Goal: Task Accomplishment & Management: Use online tool/utility

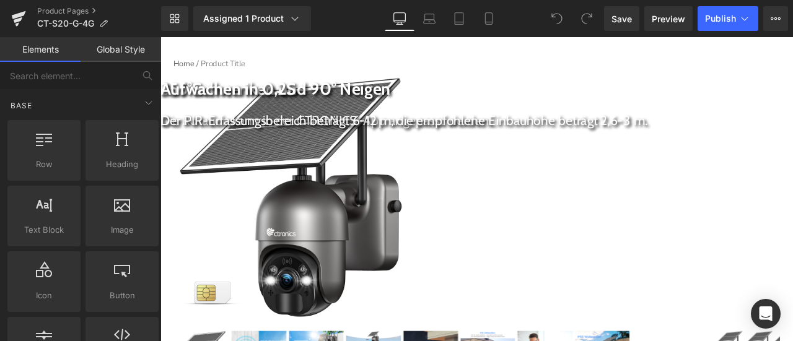
scroll to position [124, 0]
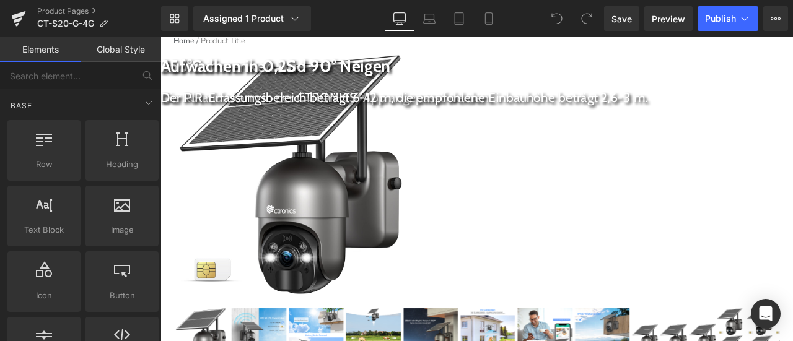
click at [160, 37] on span "(P) Image" at bounding box center [160, 37] width 0 height 0
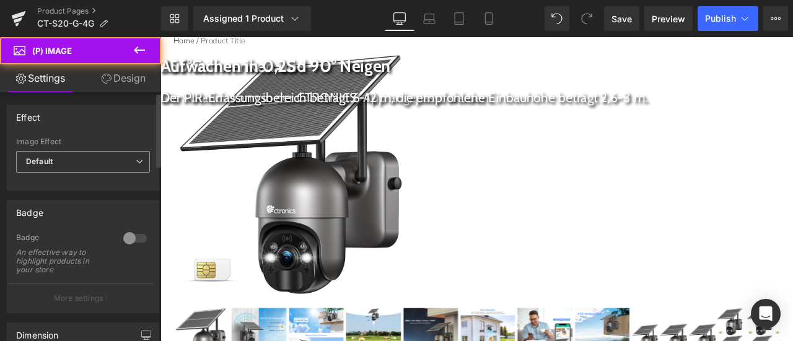
scroll to position [186, 0]
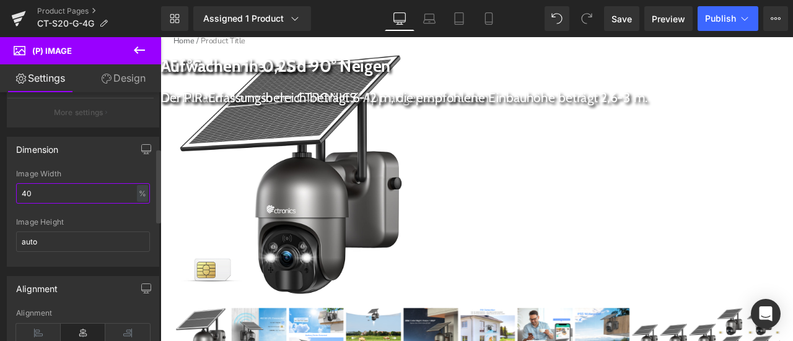
drag, startPoint x: 25, startPoint y: 193, endPoint x: 14, endPoint y: 193, distance: 11.1
click at [14, 193] on div "40% Image Width 40 % % px auto Image Height auto" at bounding box center [82, 218] width 151 height 97
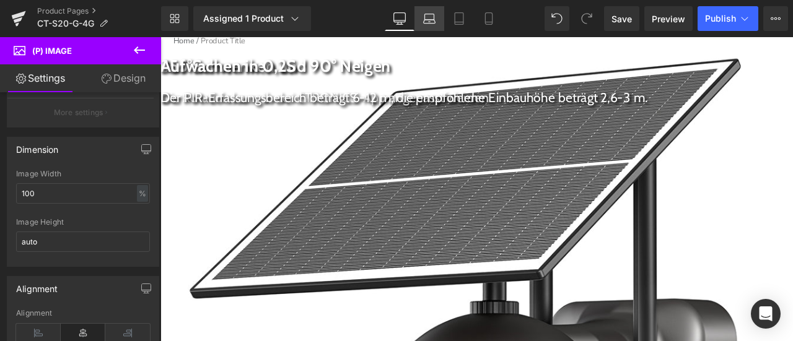
click at [422, 20] on link "Laptop" at bounding box center [429, 18] width 30 height 25
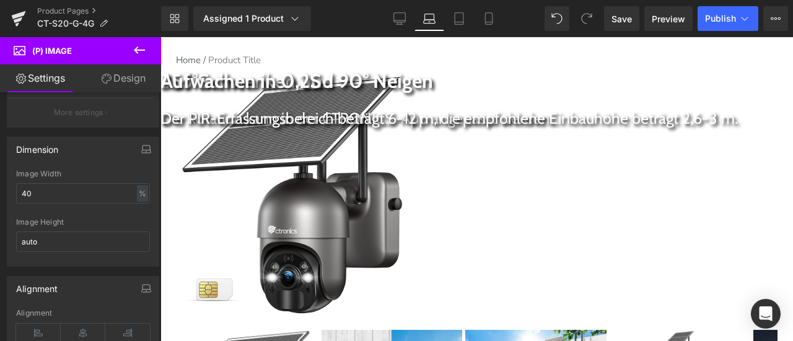
click at [160, 37] on span "(P) Image" at bounding box center [160, 37] width 0 height 0
drag, startPoint x: 26, startPoint y: 188, endPoint x: 12, endPoint y: 189, distance: 14.3
click at [12, 189] on div "40% Image Width 40 % % px auto Image Height auto" at bounding box center [82, 218] width 151 height 97
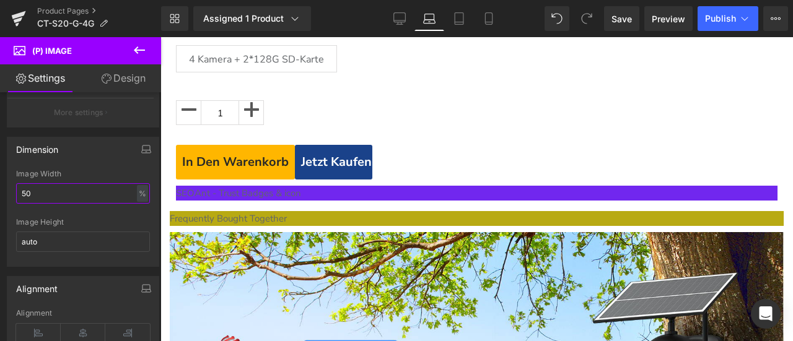
scroll to position [768, 0]
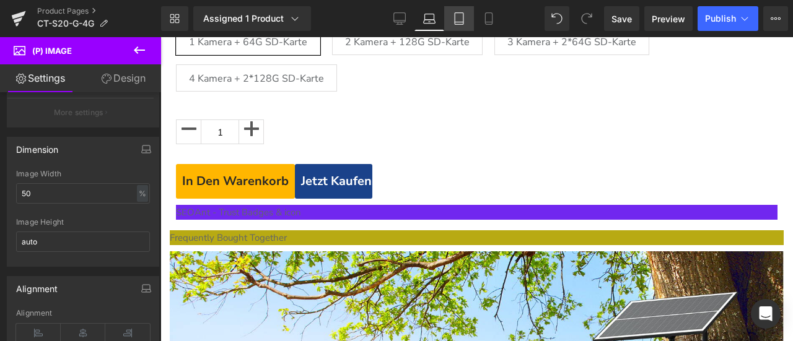
click at [463, 15] on icon at bounding box center [459, 19] width 9 height 12
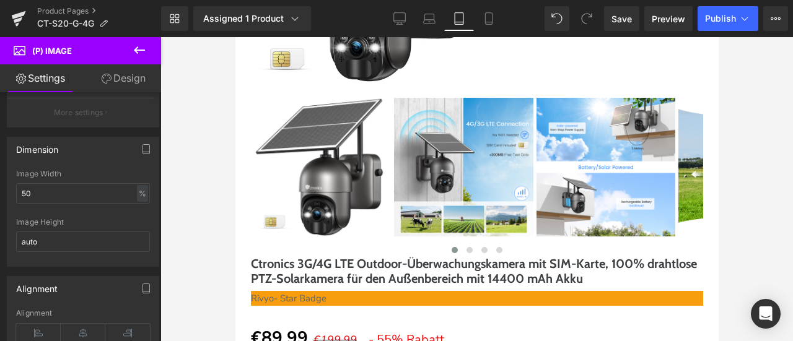
scroll to position [244, 0]
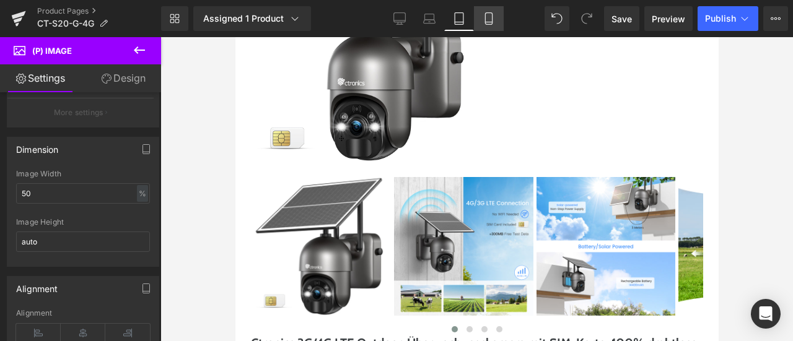
click at [493, 19] on icon at bounding box center [488, 18] width 12 height 12
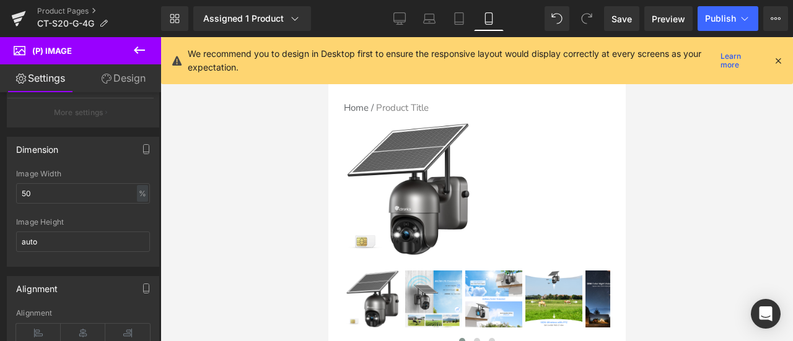
scroll to position [104, 0]
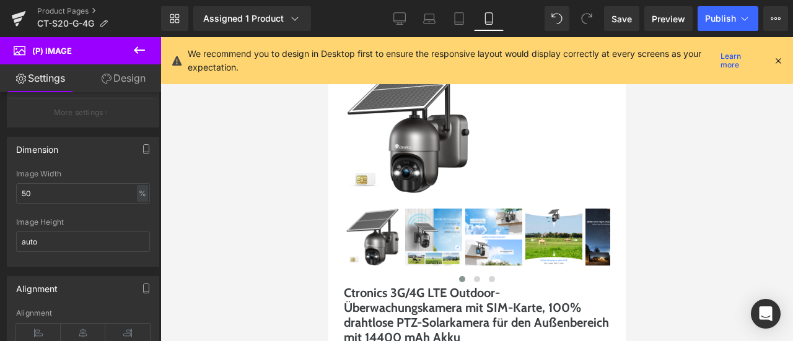
click at [328, 37] on span "(P) Image" at bounding box center [328, 37] width 0 height 0
drag, startPoint x: 25, startPoint y: 194, endPoint x: 12, endPoint y: 193, distance: 12.5
click at [12, 193] on div "50% Image Width 50 % % px auto Image Height auto" at bounding box center [82, 218] width 151 height 97
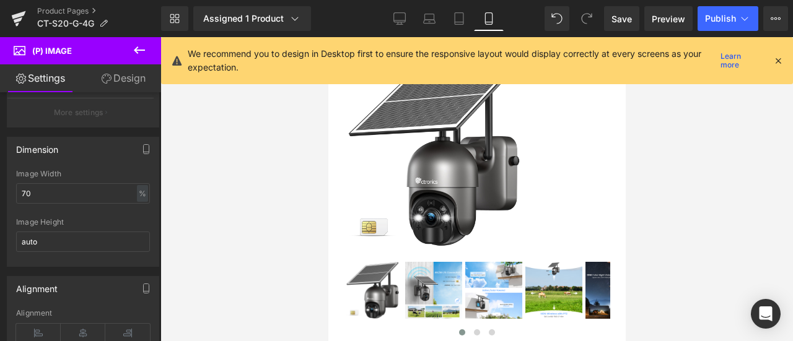
click at [777, 60] on icon at bounding box center [777, 60] width 11 height 11
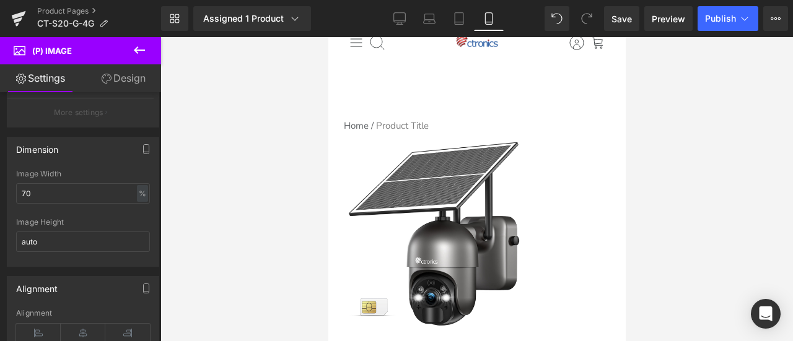
scroll to position [0, 0]
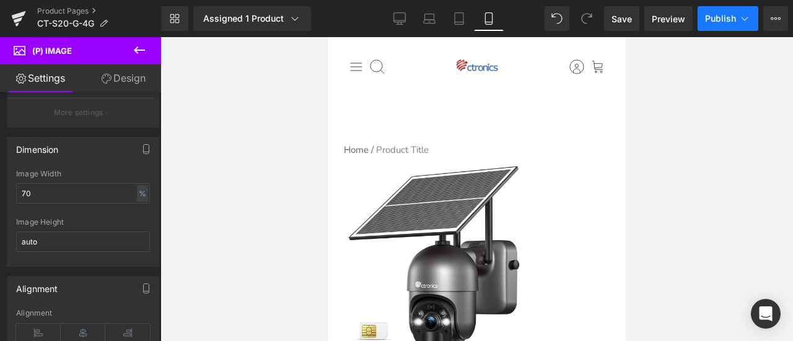
click at [727, 18] on span "Publish" at bounding box center [720, 19] width 31 height 10
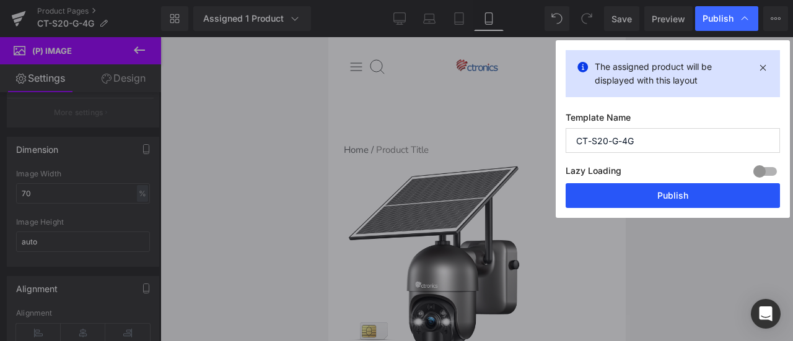
click at [685, 196] on button "Publish" at bounding box center [672, 195] width 214 height 25
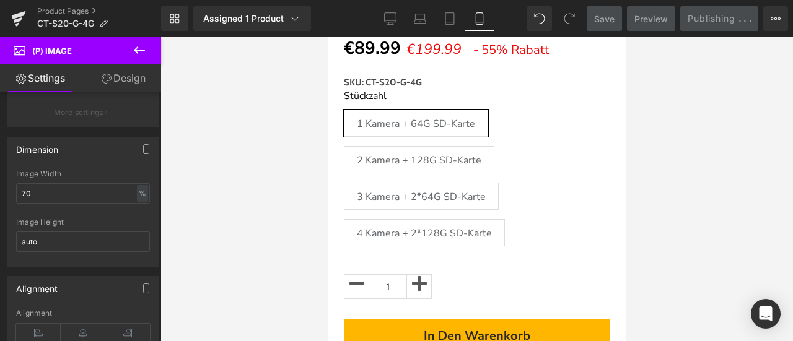
scroll to position [495, 0]
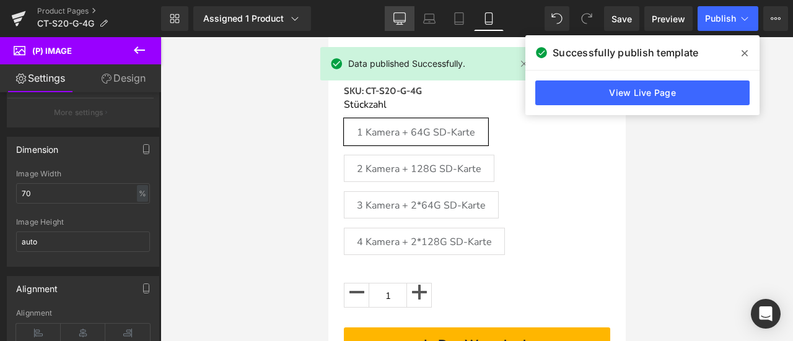
click at [401, 22] on icon at bounding box center [399, 23] width 4 height 2
type input "100"
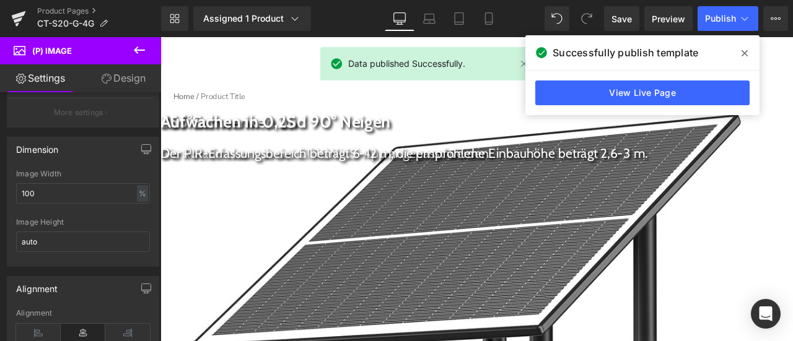
click at [744, 51] on icon at bounding box center [744, 53] width 6 height 10
